Goal: Navigation & Orientation: Go to known website

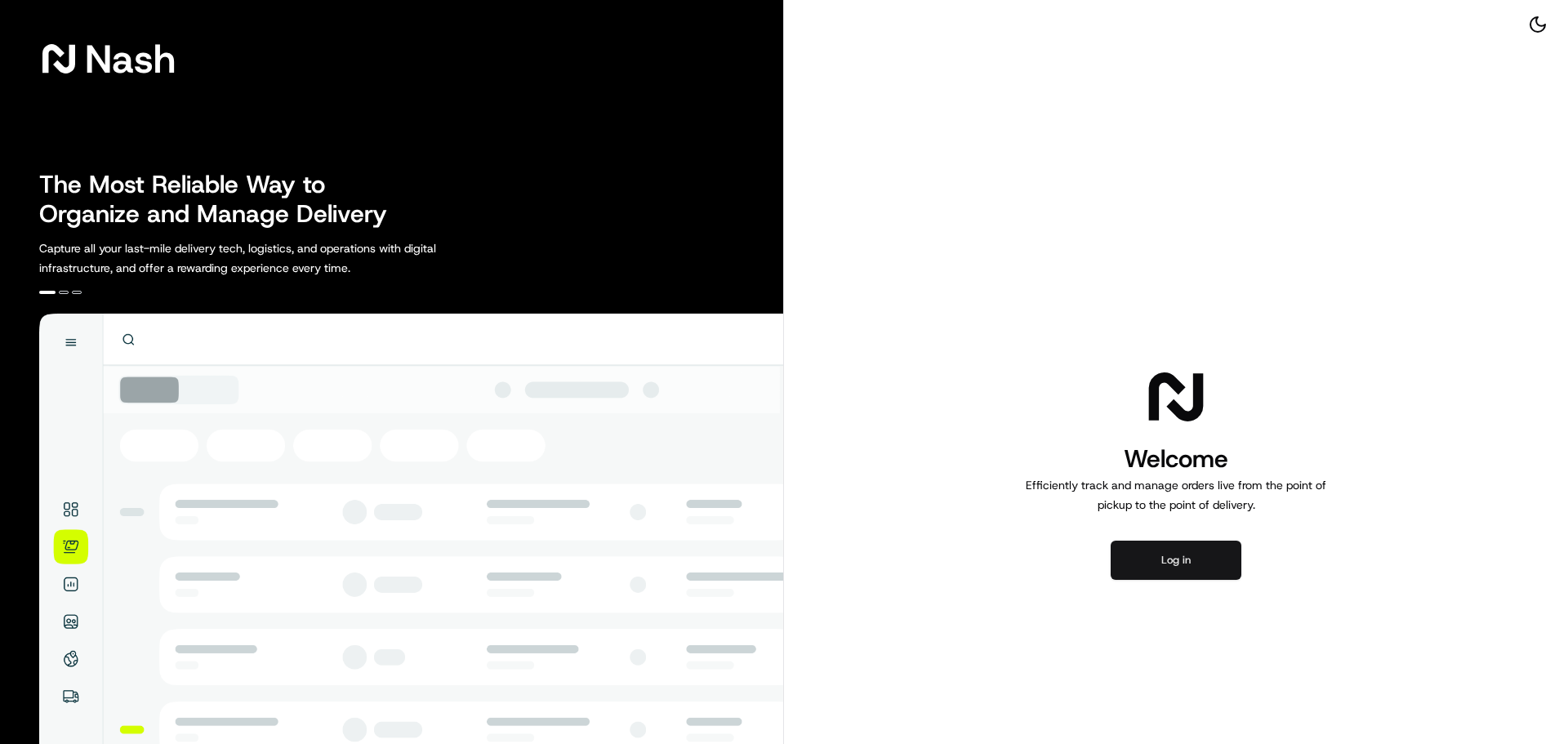
click at [1205, 562] on button "Log in" at bounding box center [1176, 559] width 131 height 39
